Goal: Information Seeking & Learning: Find specific fact

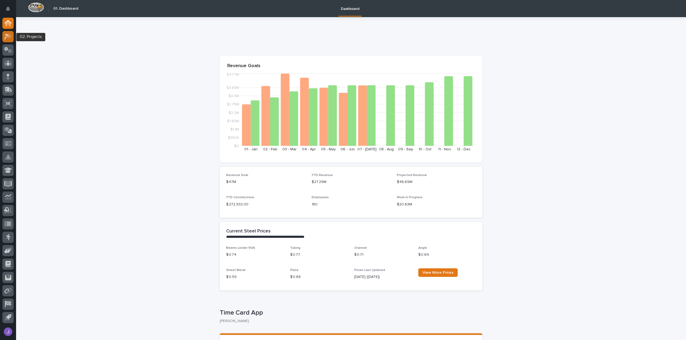
click at [6, 38] on icon at bounding box center [6, 37] width 5 height 6
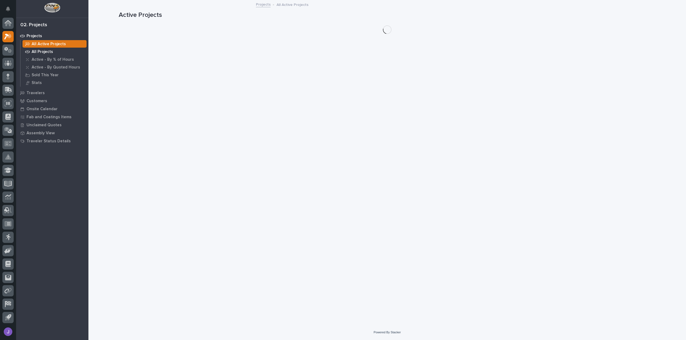
click at [46, 50] on p "All Projects" at bounding box center [42, 52] width 21 height 5
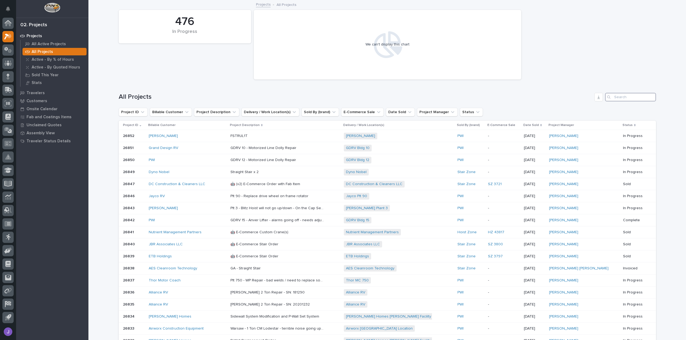
click at [618, 98] on input "Search" at bounding box center [630, 97] width 51 height 9
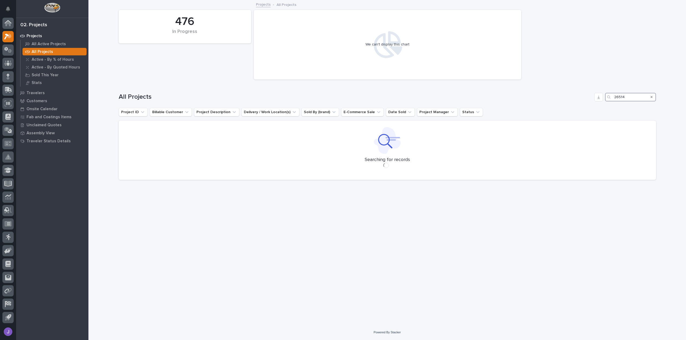
type input "26514"
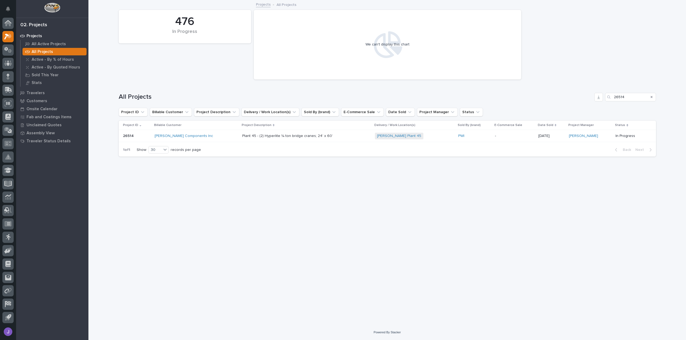
click at [202, 136] on div "[PERSON_NAME] Components Inc" at bounding box center [196, 136] width 83 height 5
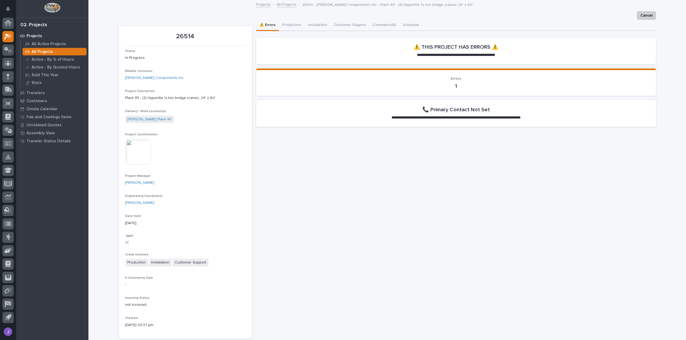
click at [132, 158] on img at bounding box center [138, 152] width 26 height 26
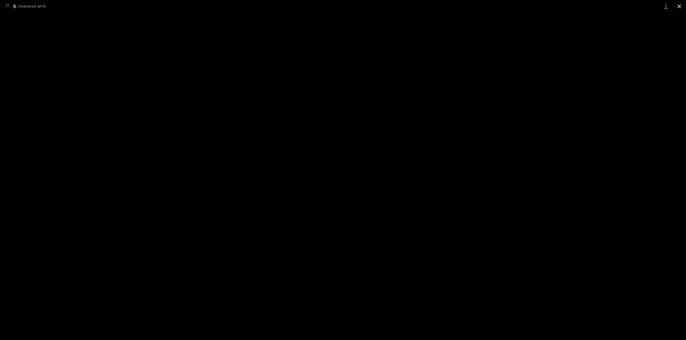
click at [678, 8] on button "Close gallery" at bounding box center [678, 6] width 13 height 13
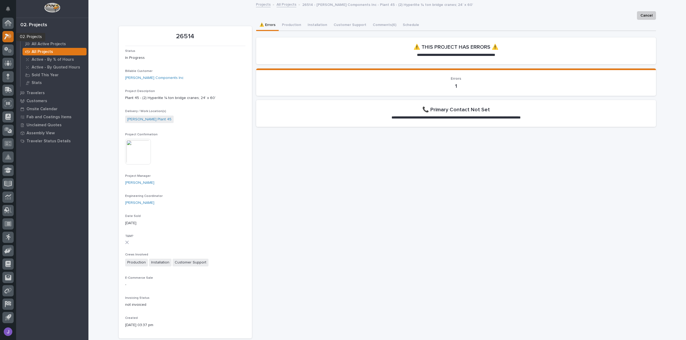
click at [10, 41] on div at bounding box center [7, 36] width 11 height 11
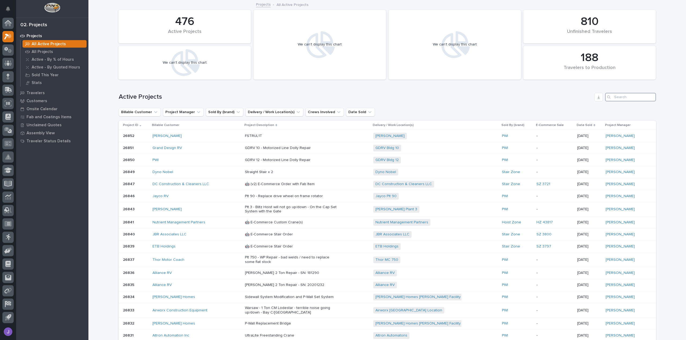
click at [622, 99] on input "Search" at bounding box center [630, 97] width 51 height 9
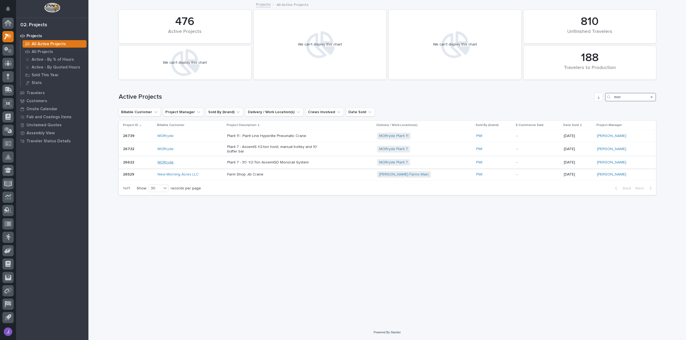
type input "mor"
click at [164, 164] on link "MORryde" at bounding box center [166, 162] width 16 height 5
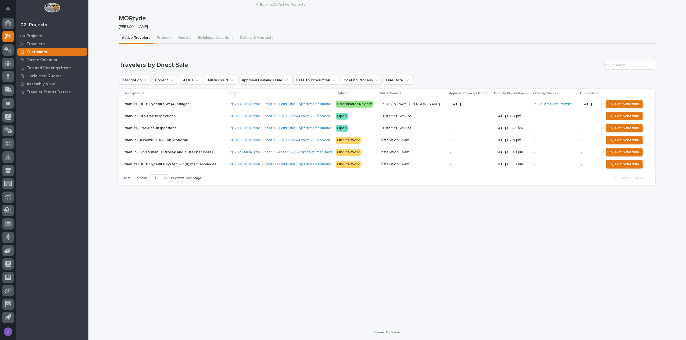
click at [161, 153] on p "Plant 7 - Hoist/ manual trolley and buffer bar installation" at bounding box center [170, 152] width 95 height 6
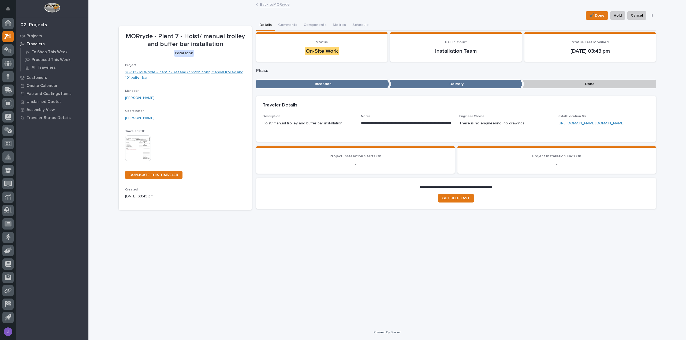
click at [175, 73] on link "26732 - MORryde - Plant 7 - AssemIS 1/2-ton hoist, manual trolley and 10' buffe…" at bounding box center [185, 75] width 120 height 11
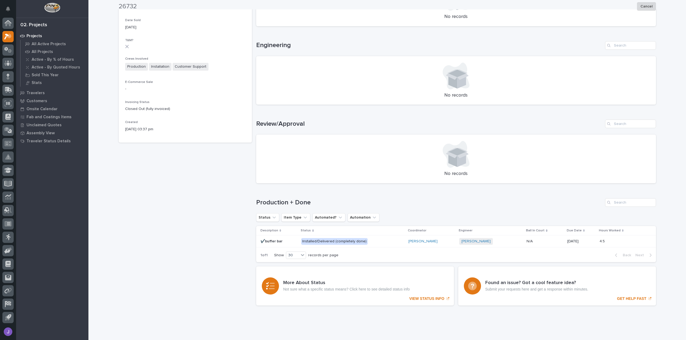
scroll to position [207, 0]
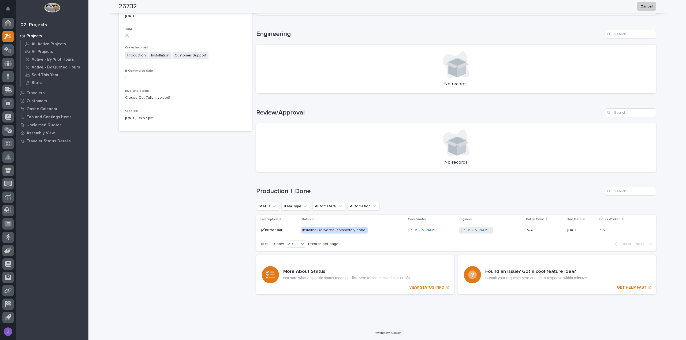
click at [318, 230] on div "Installed/Delivered (completely done)" at bounding box center [334, 230] width 66 height 7
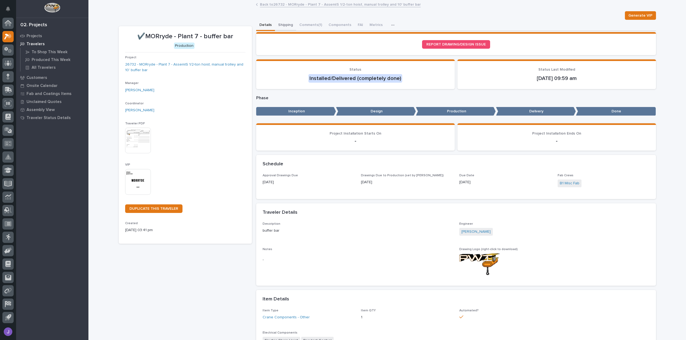
click at [284, 23] on button "Shipping" at bounding box center [285, 25] width 21 height 11
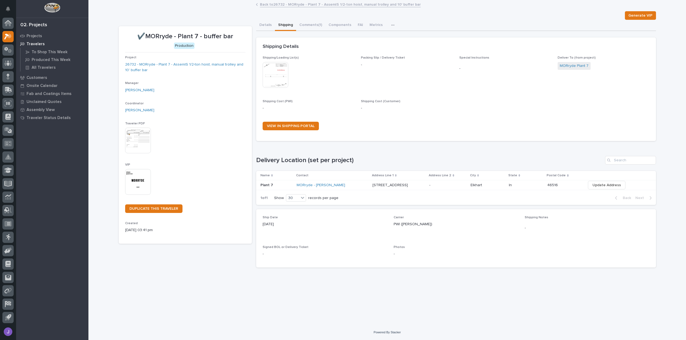
click at [372, 186] on p "[STREET_ADDRESS]" at bounding box center [390, 185] width 36 height 6
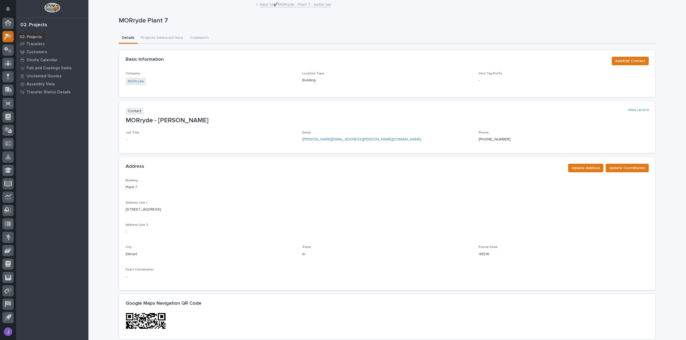
click at [8, 37] on icon at bounding box center [9, 35] width 5 height 5
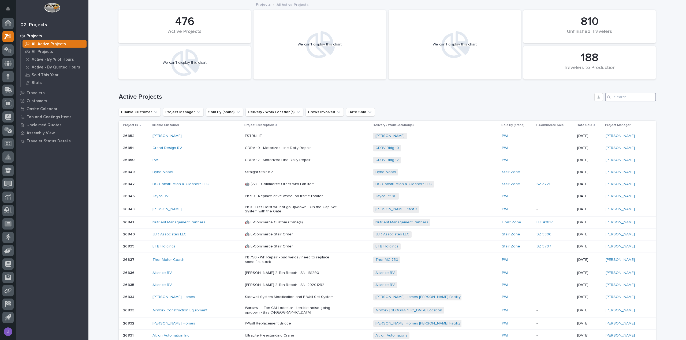
click at [630, 96] on input "Search" at bounding box center [630, 97] width 51 height 9
paste input "26529"
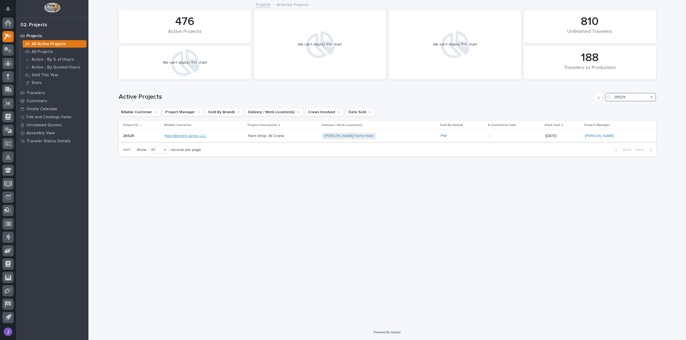
type input "26529"
click at [204, 135] on link "New Morning Acres LLC" at bounding box center [185, 136] width 41 height 5
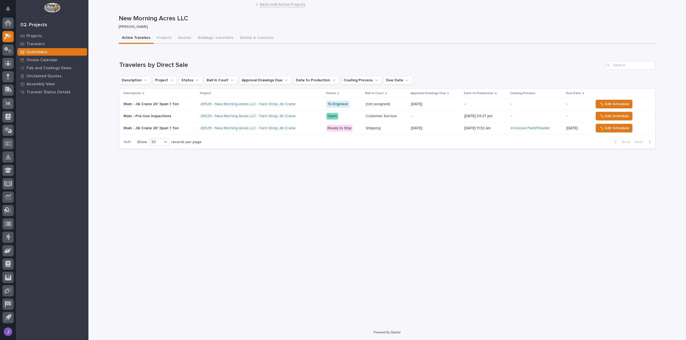
click at [190, 129] on p at bounding box center [159, 128] width 73 height 5
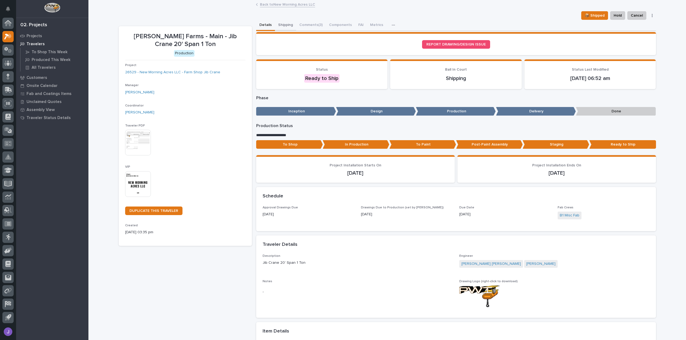
click at [280, 24] on button "Shipping" at bounding box center [285, 25] width 21 height 11
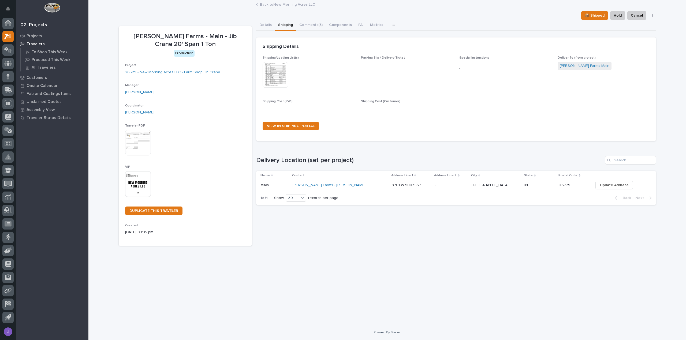
click at [372, 188] on div "[PERSON_NAME] Farms - [PERSON_NAME]" at bounding box center [340, 185] width 95 height 9
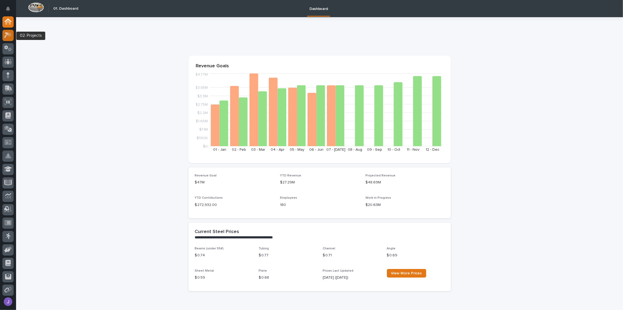
click at [10, 36] on icon at bounding box center [8, 35] width 8 height 6
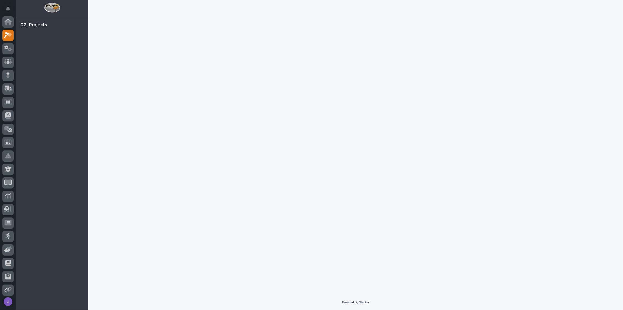
scroll to position [13, 0]
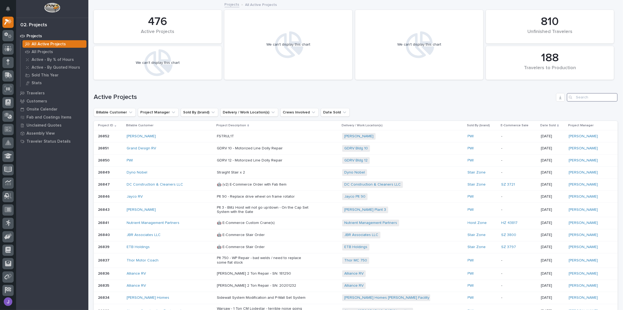
click at [579, 97] on input "Search" at bounding box center [592, 97] width 51 height 9
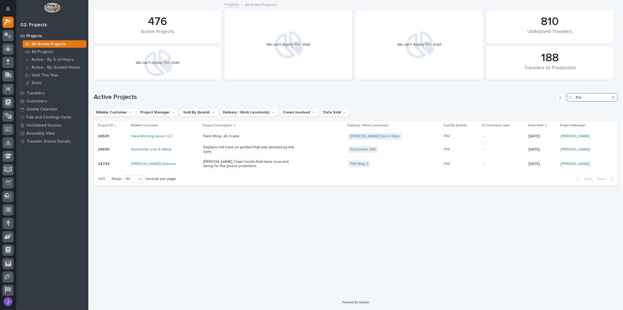
type input "tha"
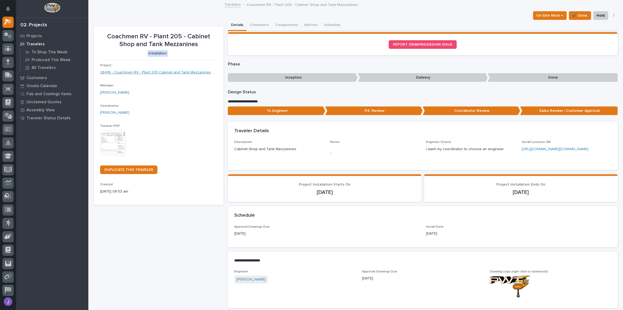
click at [174, 74] on link "26416 - Coachmen RV - Plant 205 Cabinet and Tank Mezzanines" at bounding box center [155, 73] width 111 height 6
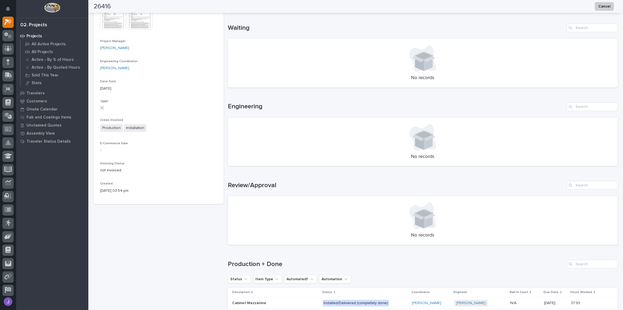
scroll to position [241, 0]
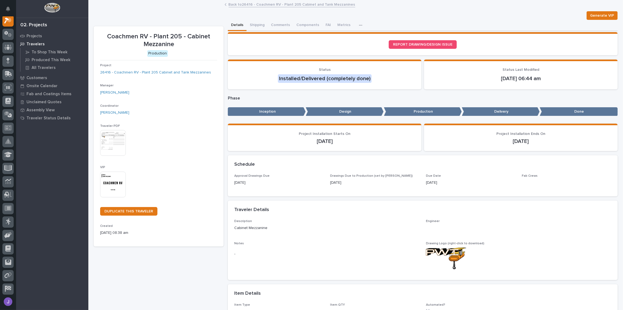
scroll to position [13, 0]
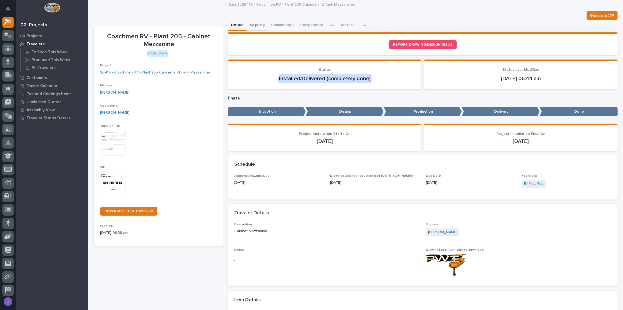
click at [255, 24] on button "Shipping" at bounding box center [257, 25] width 21 height 11
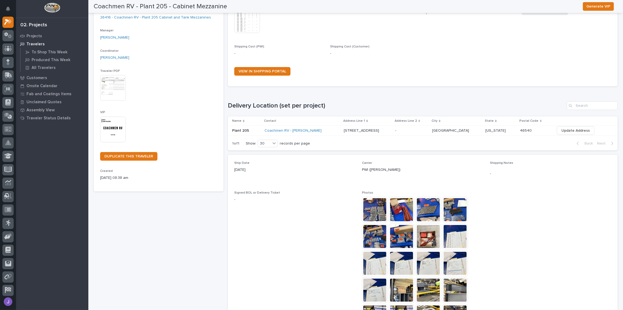
scroll to position [37, 0]
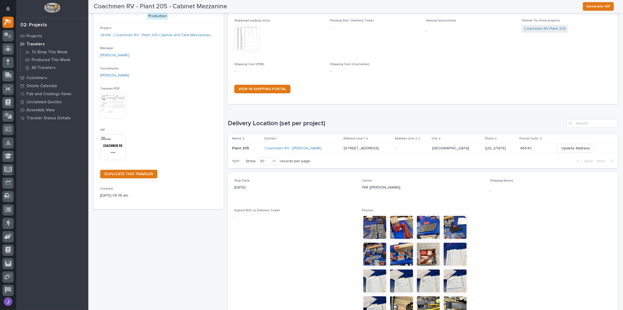
click at [344, 148] on p "317 York Dr" at bounding box center [362, 148] width 36 height 6
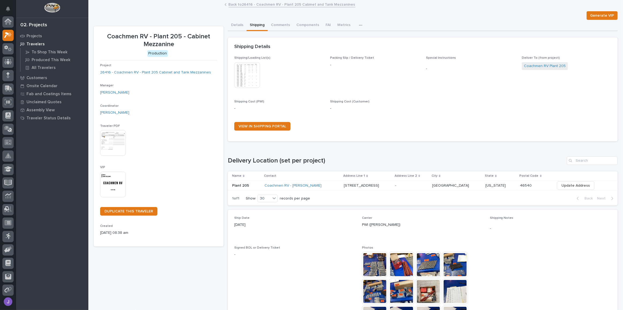
scroll to position [14, 0]
click at [356, 186] on p "317 York Dr" at bounding box center [362, 185] width 36 height 6
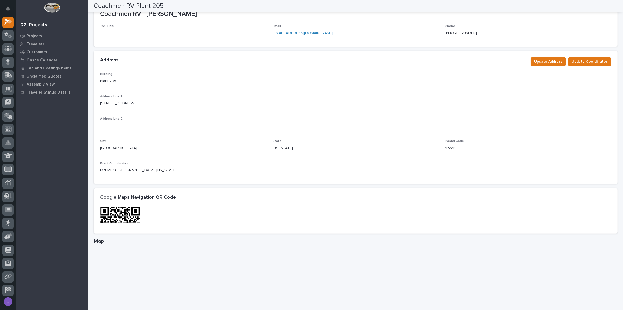
scroll to position [73, 0]
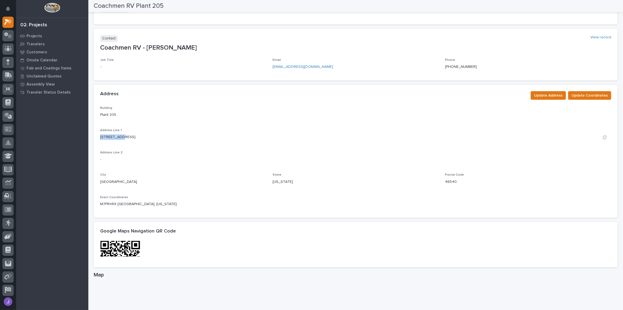
drag, startPoint x: 100, startPoint y: 136, endPoint x: 119, endPoint y: 134, distance: 18.8
click at [119, 134] on div "317 York Dr" at bounding box center [355, 137] width 511 height 6
copy p "317 York Dr"
